Goal: Task Accomplishment & Management: Use online tool/utility

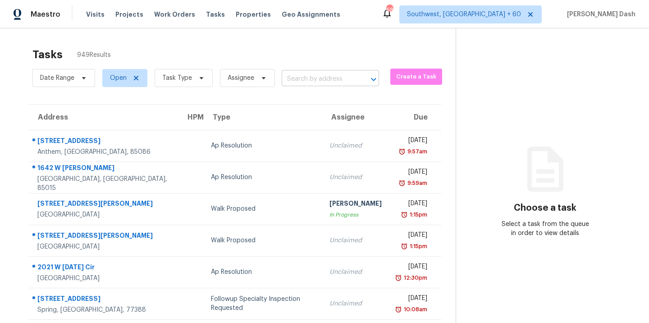
click at [336, 74] on input "text" at bounding box center [318, 79] width 72 height 14
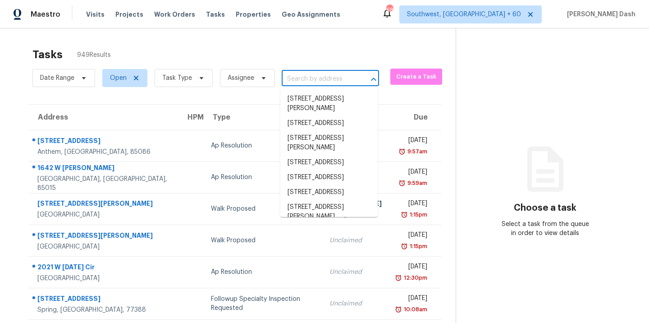
paste input "[STREET_ADDRESS]"
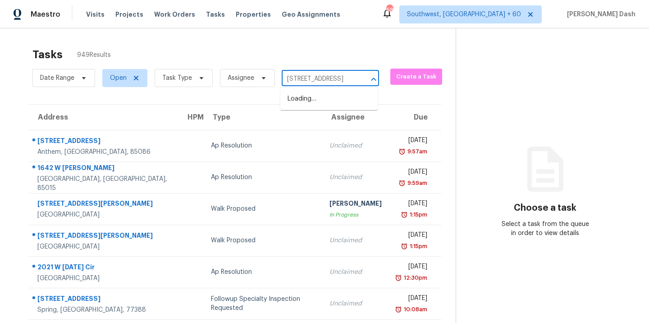
scroll to position [0, 57]
type input "[STREET_ADDRESS]"
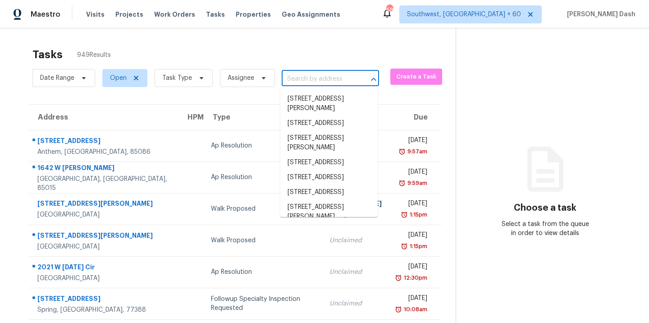
click at [293, 78] on input "text" at bounding box center [318, 79] width 72 height 14
paste input "[STREET_ADDRESS]"
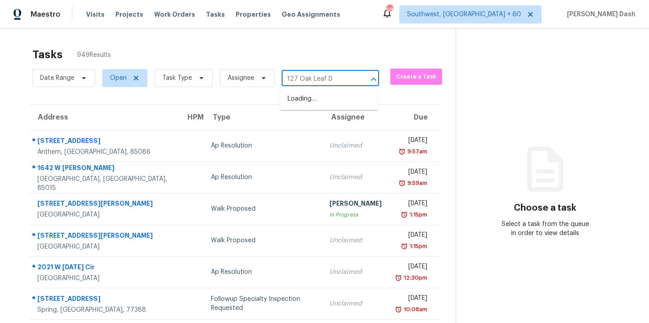
type input "[STREET_ADDRESS]"
click at [316, 101] on li "[STREET_ADDRESS]" at bounding box center [328, 99] width 97 height 15
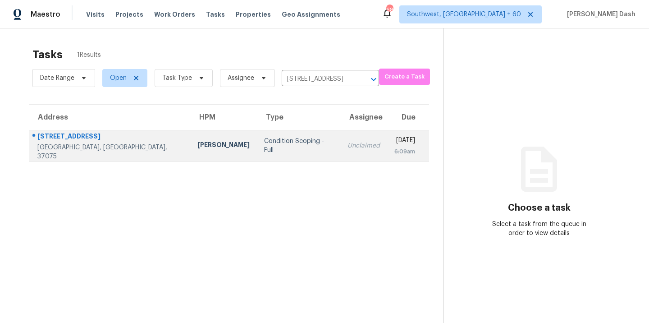
click at [270, 133] on td "Condition Scoping - Full" at bounding box center [298, 146] width 83 height 32
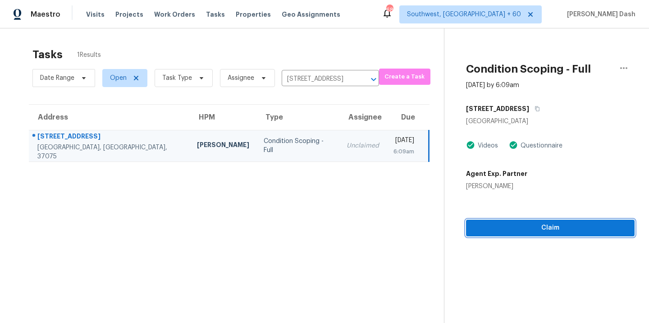
click at [542, 220] on button "Claim" at bounding box center [550, 228] width 169 height 17
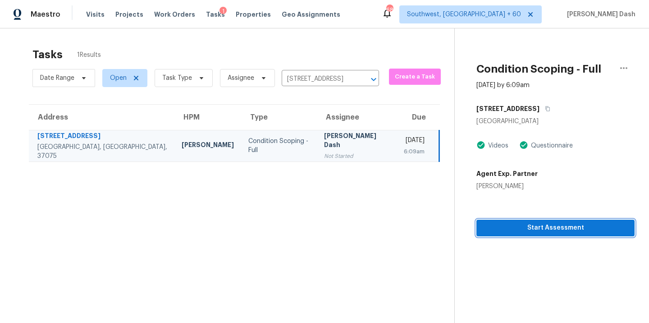
click at [550, 231] on span "Start Assessment" at bounding box center [556, 227] width 144 height 11
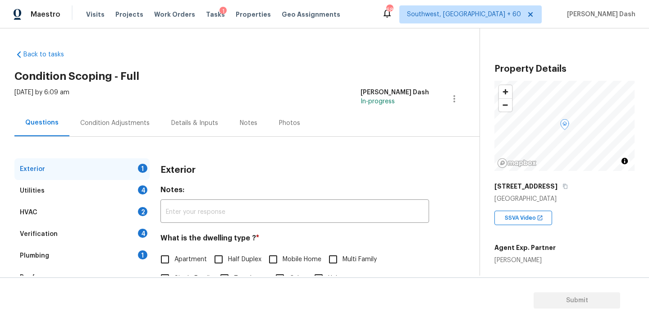
scroll to position [92, 0]
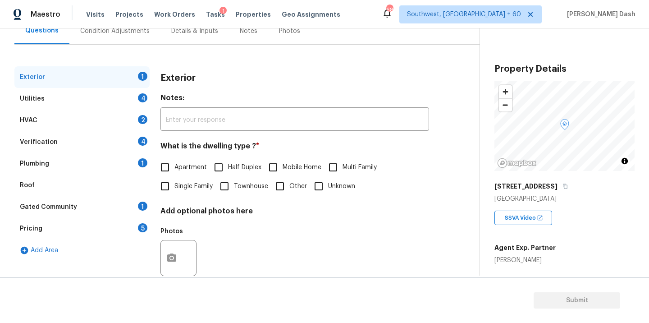
click at [175, 189] on span "Single Family" at bounding box center [193, 186] width 38 height 9
click at [174, 189] on input "Single Family" at bounding box center [165, 186] width 19 height 19
checkbox input "true"
click at [137, 100] on div "Utilities 4" at bounding box center [81, 99] width 135 height 22
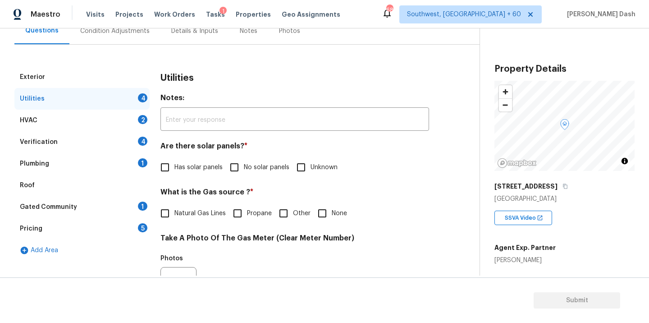
click at [234, 174] on input "No solar panels" at bounding box center [234, 167] width 19 height 19
checkbox input "true"
click at [186, 215] on span "Natural Gas Lines" at bounding box center [199, 213] width 51 height 9
click at [174, 215] on input "Natural Gas Lines" at bounding box center [165, 213] width 19 height 19
checkbox input "true"
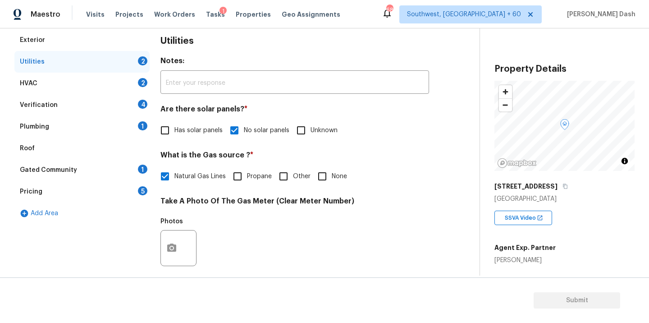
scroll to position [145, 0]
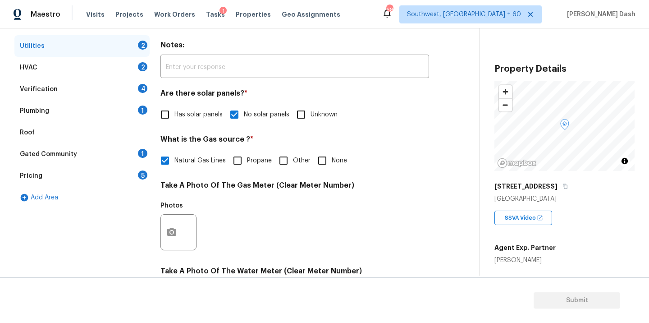
click at [184, 222] on div at bounding box center [178, 232] width 36 height 36
click at [180, 227] on button "button" at bounding box center [172, 232] width 22 height 35
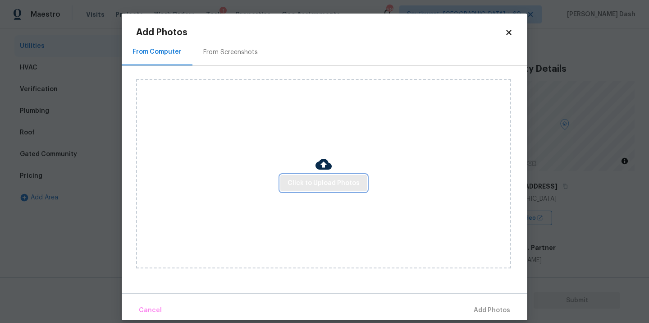
click at [307, 183] on span "Click to Upload Photos" at bounding box center [324, 183] width 72 height 11
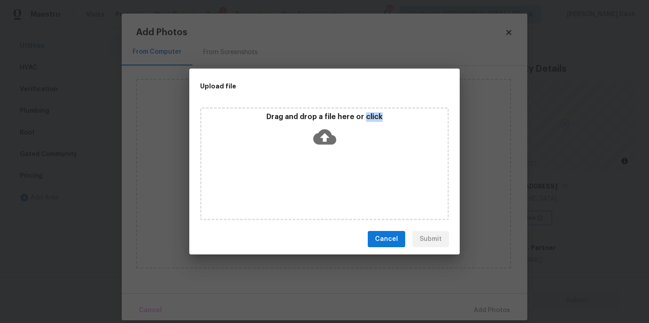
click at [307, 183] on div "Drag and drop a file here or click" at bounding box center [324, 163] width 249 height 113
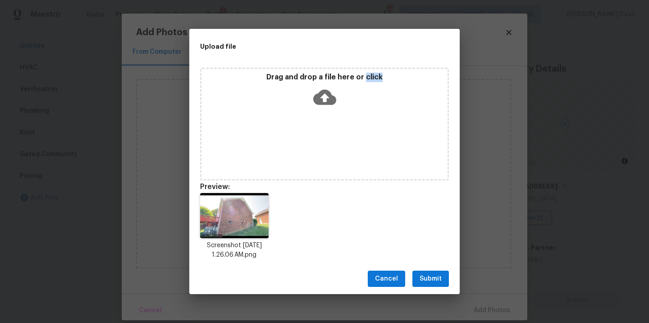
click at [438, 283] on span "Submit" at bounding box center [431, 278] width 22 height 11
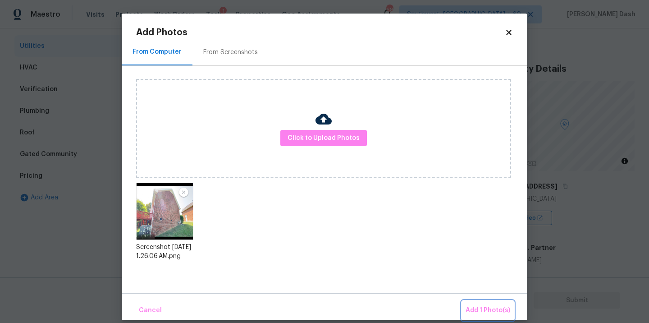
click at [486, 306] on span "Add 1 Photo(s)" at bounding box center [488, 310] width 45 height 11
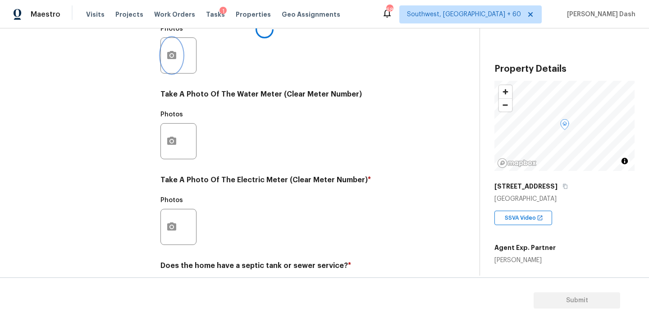
scroll to position [356, 0]
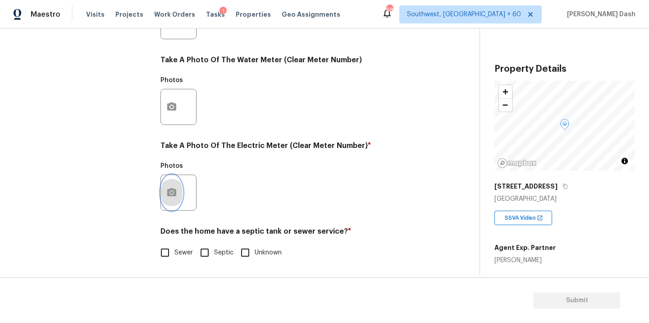
click at [179, 195] on button "button" at bounding box center [172, 192] width 22 height 35
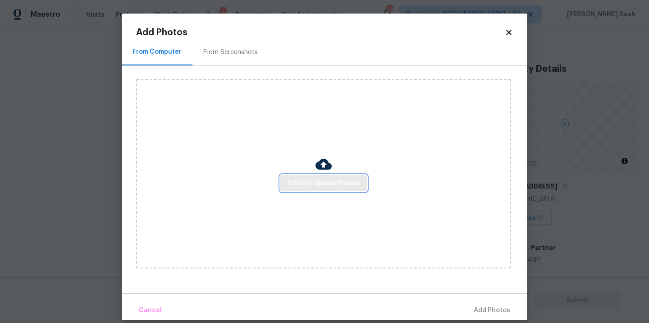
click at [348, 188] on span "Click to Upload Photos" at bounding box center [324, 183] width 72 height 11
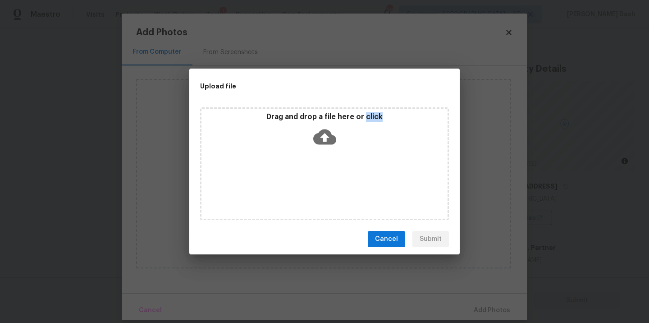
click at [348, 188] on div "Drag and drop a file here or click" at bounding box center [324, 163] width 249 height 113
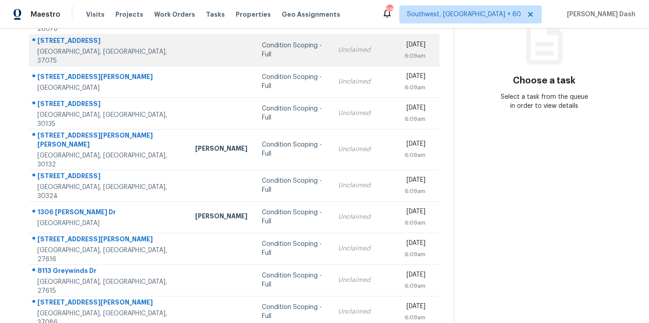
scroll to position [147, 0]
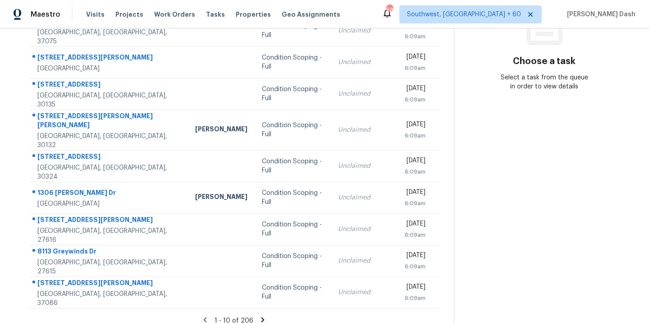
click at [259, 316] on icon at bounding box center [263, 320] width 8 height 8
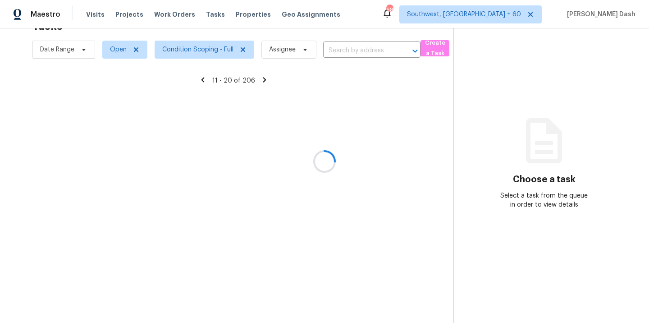
scroll to position [28, 0]
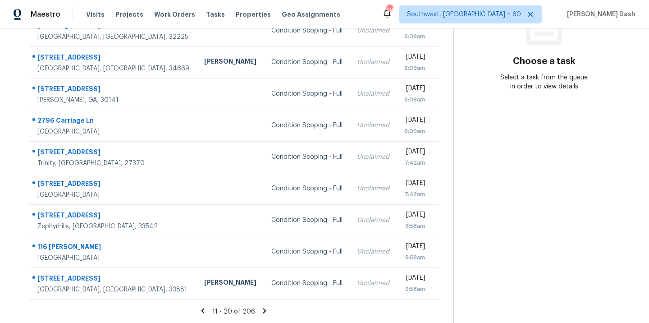
click at [202, 309] on icon at bounding box center [203, 311] width 8 height 8
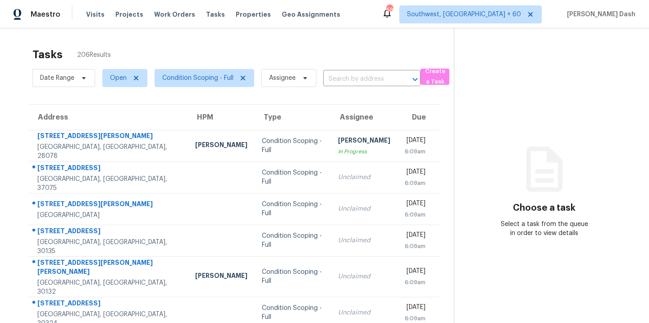
scroll to position [132, 0]
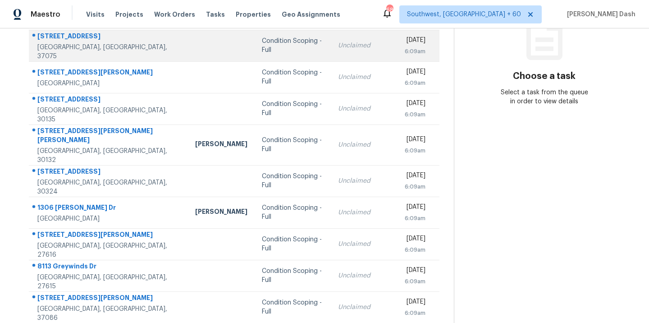
click at [255, 53] on td "Condition Scoping - Full" at bounding box center [293, 46] width 76 height 32
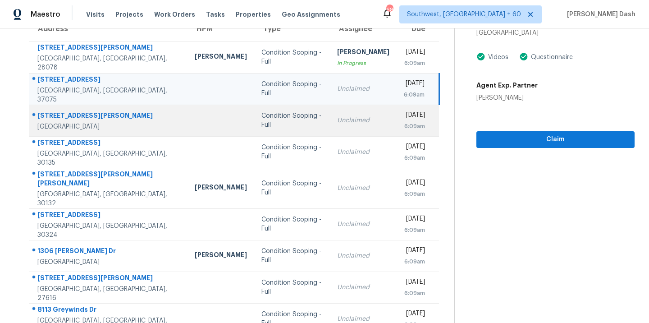
scroll to position [70, 0]
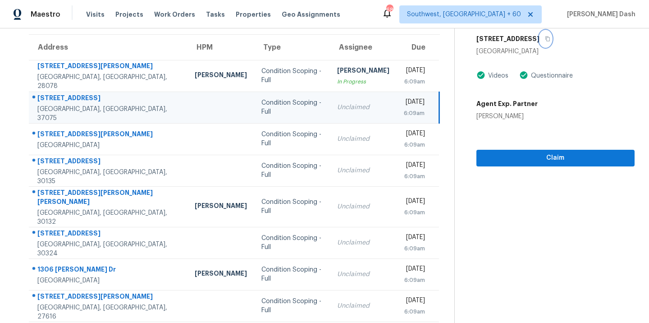
click at [545, 37] on icon "button" at bounding box center [547, 38] width 5 height 5
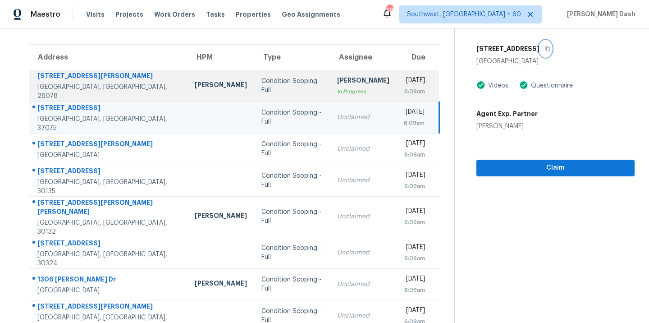
scroll to position [58, 0]
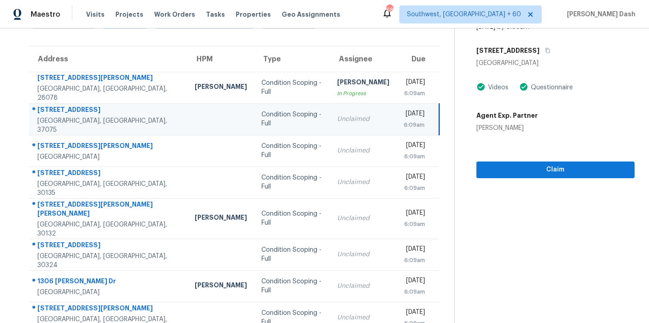
click at [261, 120] on div "Condition Scoping - Full" at bounding box center [291, 119] width 61 height 18
click at [540, 53] on button "button" at bounding box center [546, 50] width 12 height 16
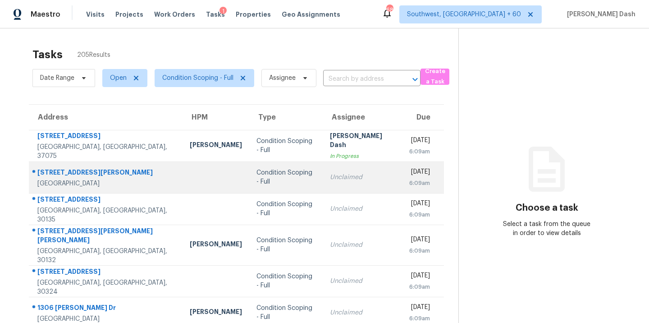
click at [257, 178] on div "Condition Scoping - Full" at bounding box center [286, 177] width 59 height 18
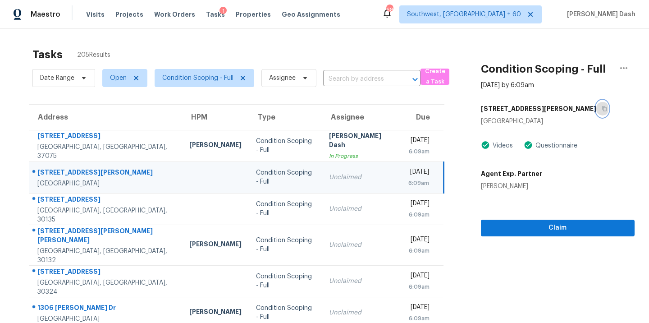
click at [602, 108] on icon "button" at bounding box center [604, 108] width 5 height 5
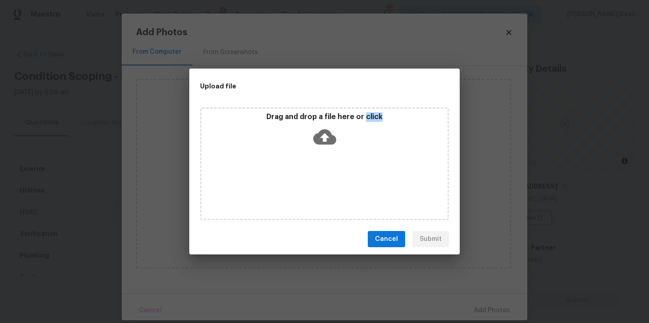
scroll to position [118, 0]
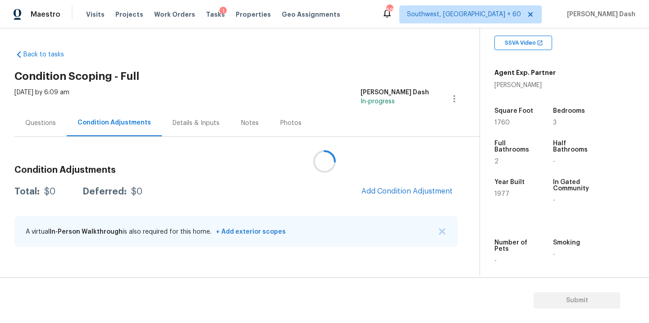
scroll to position [177, 0]
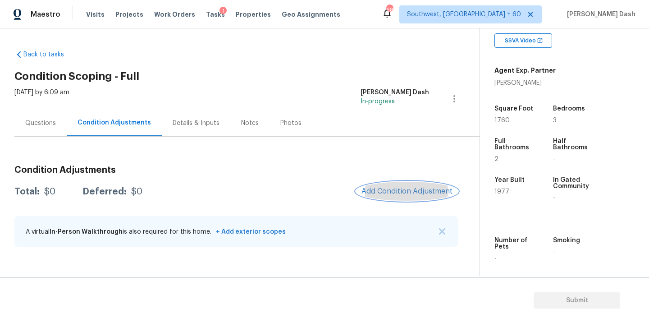
click at [407, 190] on span "Add Condition Adjustment" at bounding box center [407, 191] width 91 height 8
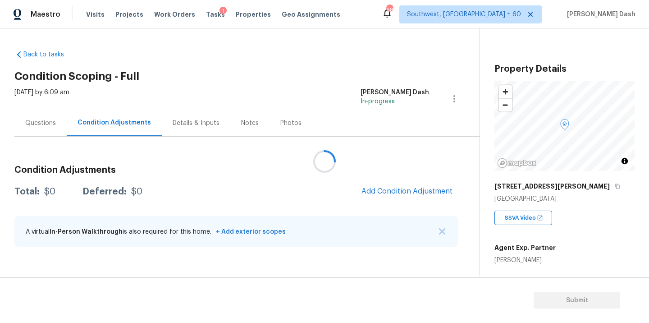
click at [389, 196] on div at bounding box center [324, 161] width 649 height 323
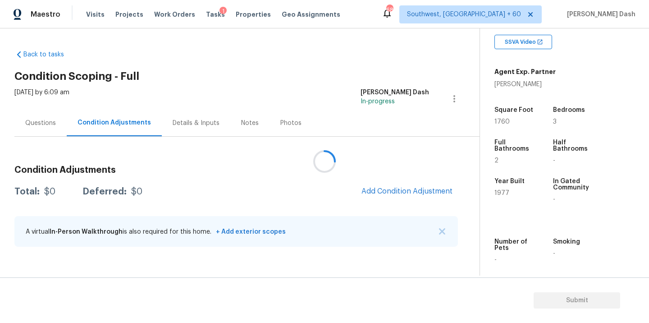
scroll to position [178, 0]
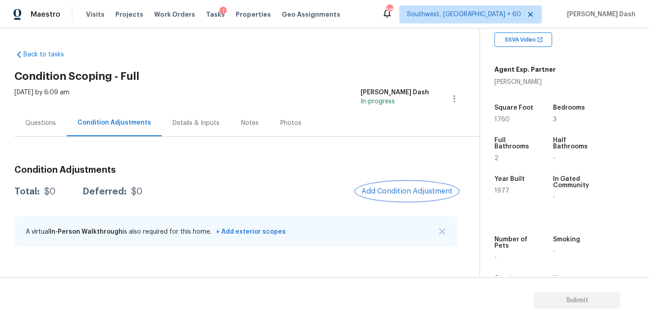
click at [398, 193] on span "Add Condition Adjustment" at bounding box center [407, 191] width 91 height 8
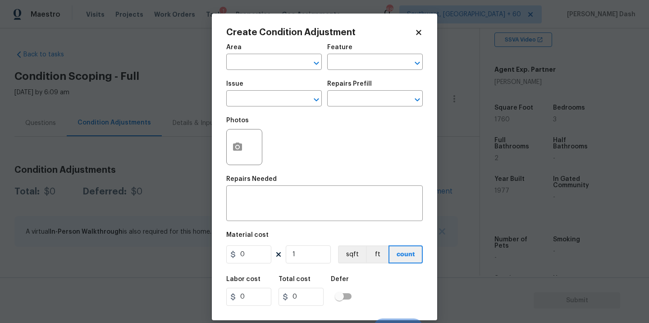
click at [277, 73] on span "Area ​" at bounding box center [274, 57] width 96 height 37
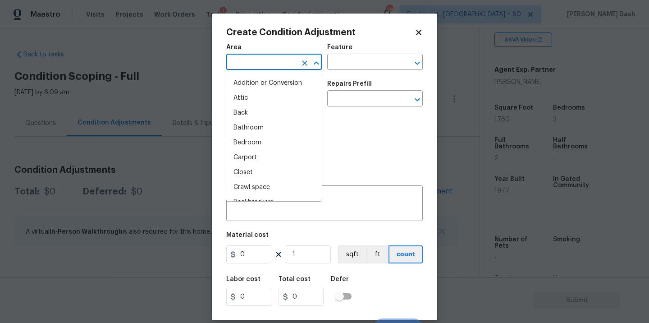
click at [275, 68] on input "text" at bounding box center [261, 63] width 70 height 14
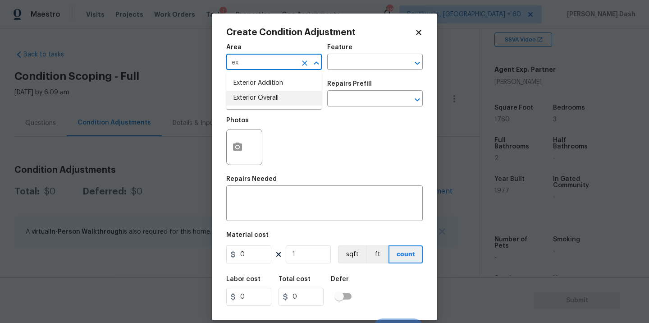
click at [262, 105] on li "Exterior Overall" at bounding box center [274, 98] width 96 height 15
type input "Exterior Overall"
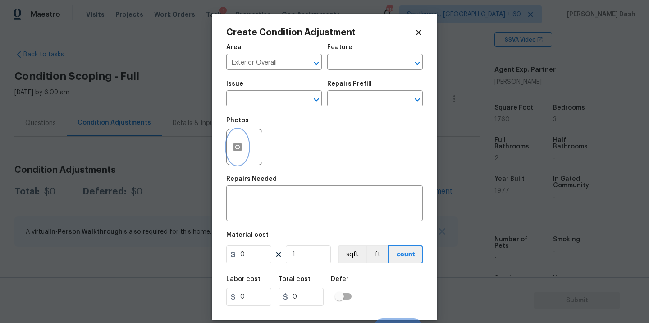
click at [229, 159] on div at bounding box center [244, 147] width 36 height 36
click at [229, 142] on button "button" at bounding box center [238, 146] width 22 height 35
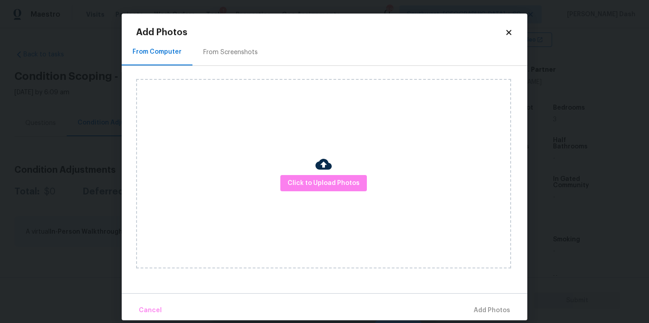
click at [321, 174] on div at bounding box center [324, 165] width 16 height 19
click at [322, 180] on span "Click to Upload Photos" at bounding box center [324, 183] width 72 height 11
